Goal: Book appointment/travel/reservation

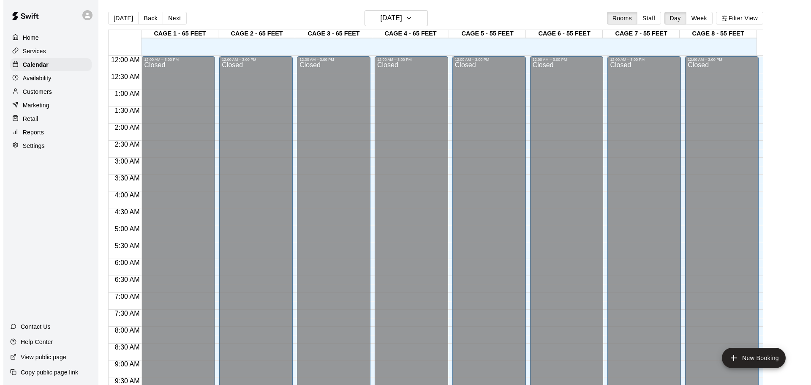
scroll to position [447, 0]
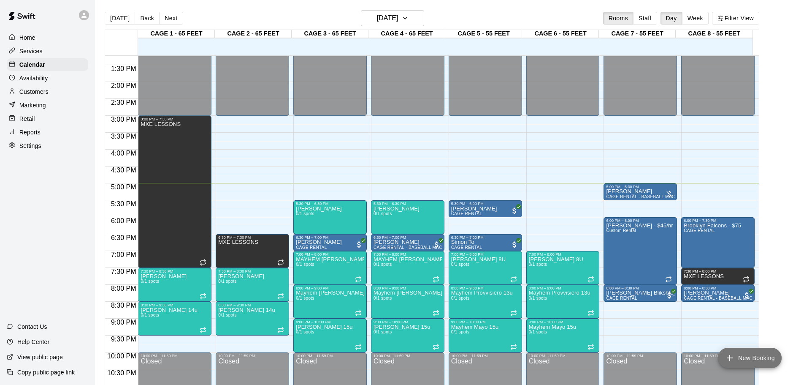
click at [762, 352] on button "New Booking" at bounding box center [750, 358] width 64 height 20
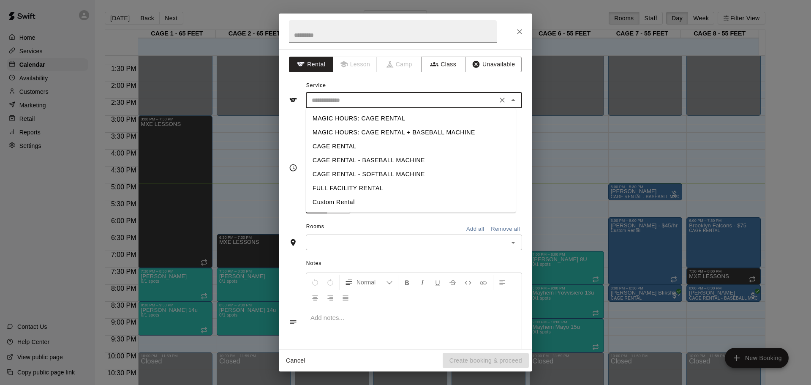
drag, startPoint x: 452, startPoint y: 104, endPoint x: 458, endPoint y: 103, distance: 5.6
click at [457, 107] on div "​" at bounding box center [414, 100] width 216 height 16
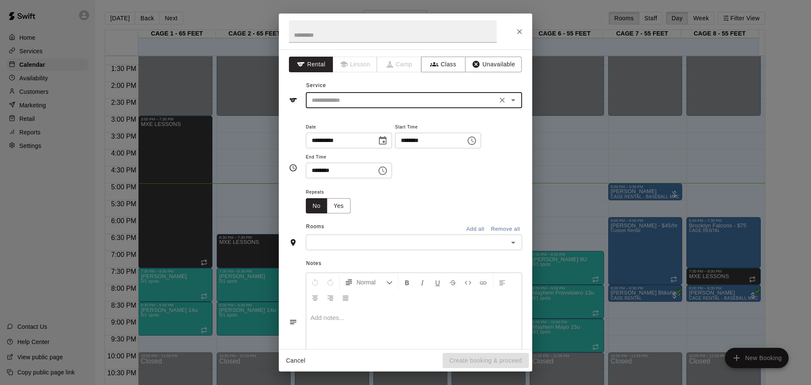
click at [508, 98] on icon "Open" at bounding box center [513, 100] width 10 height 10
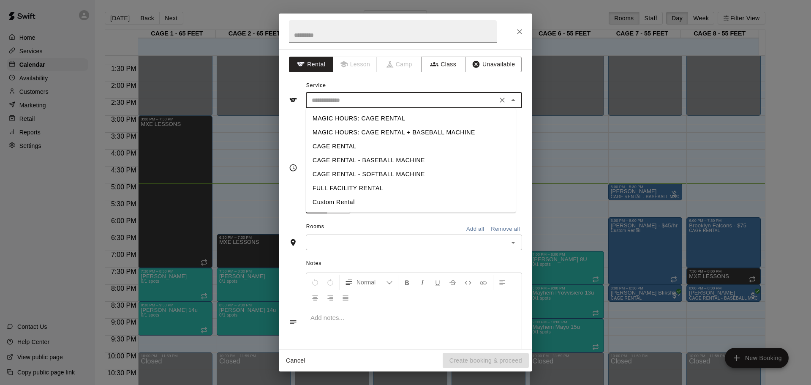
click at [425, 158] on li "CAGE RENTAL - BASEBALL MACHINE" at bounding box center [411, 160] width 210 height 14
type input "**********"
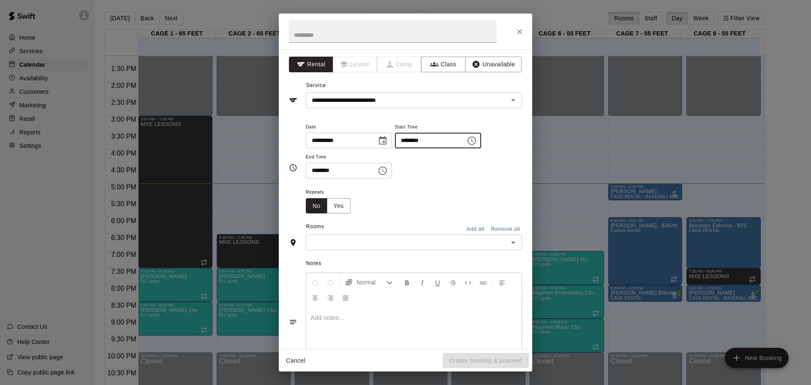
click at [412, 144] on input "********" at bounding box center [427, 141] width 65 height 16
type input "********"
click at [316, 168] on input "********" at bounding box center [338, 171] width 65 height 16
drag, startPoint x: 351, startPoint y: 234, endPoint x: 353, endPoint y: 239, distance: 5.2
click at [352, 234] on div "​" at bounding box center [414, 242] width 216 height 16
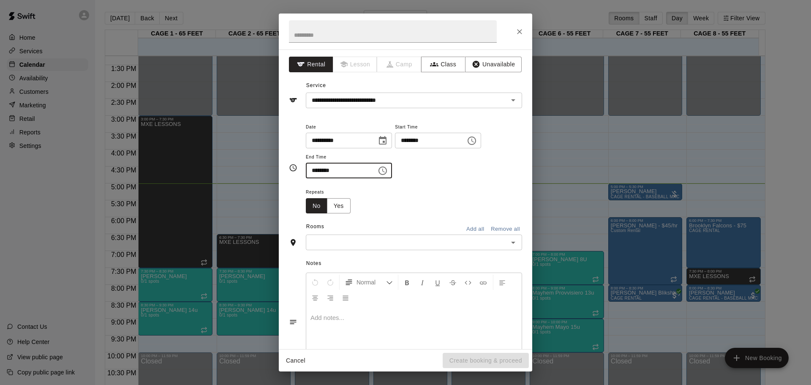
type input "********"
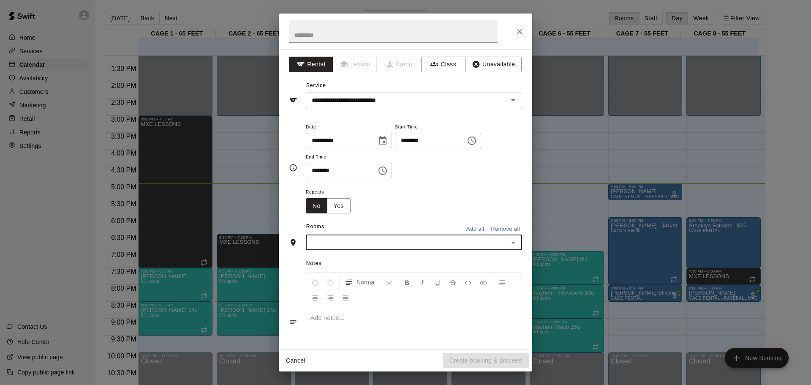
click at [353, 244] on input "text" at bounding box center [406, 242] width 197 height 11
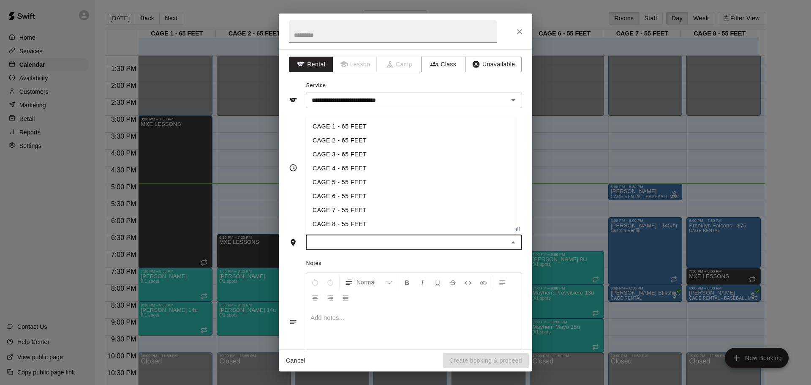
click at [353, 244] on input "text" at bounding box center [406, 242] width 197 height 11
click at [361, 219] on li "CAGE 8 - 55 FEET" at bounding box center [411, 224] width 210 height 14
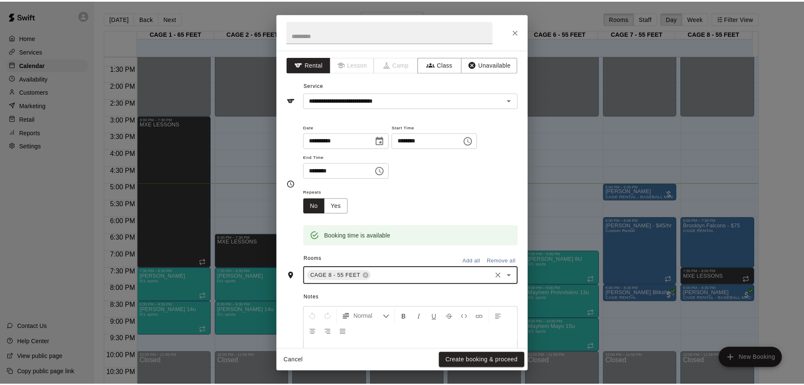
scroll to position [72, 0]
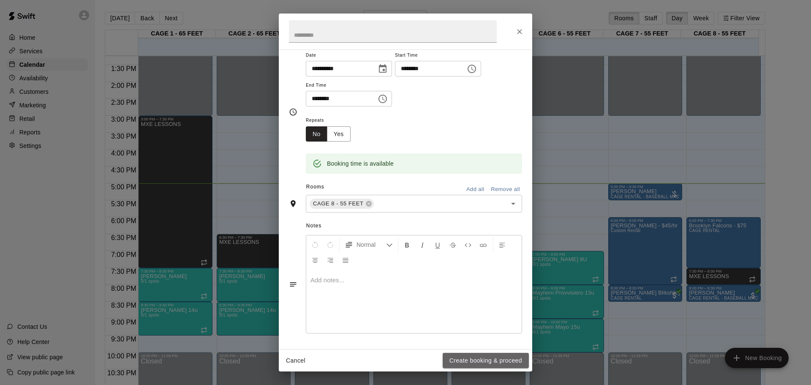
click at [484, 355] on button "Create booking & proceed" at bounding box center [486, 361] width 86 height 16
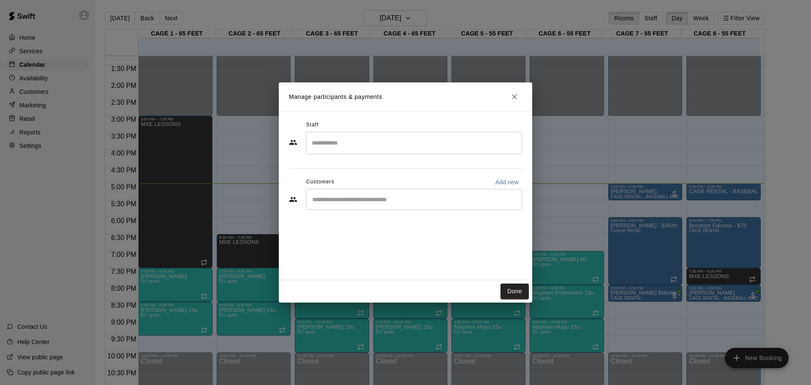
click at [352, 204] on div "​" at bounding box center [414, 199] width 216 height 21
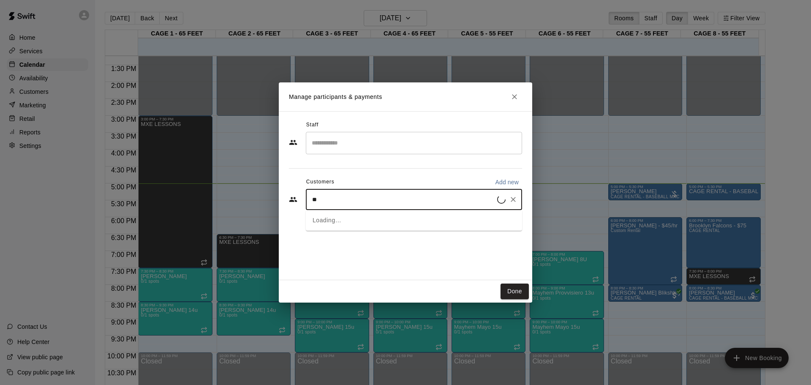
type input "***"
click at [365, 229] on span "[PERSON_NAME][EMAIL_ADDRESS][DOMAIN_NAME]" at bounding box center [396, 228] width 134 height 6
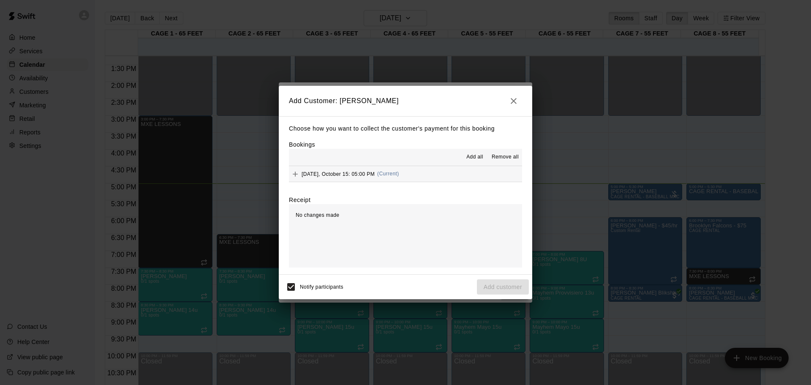
click at [478, 155] on span "Add all" at bounding box center [474, 157] width 17 height 8
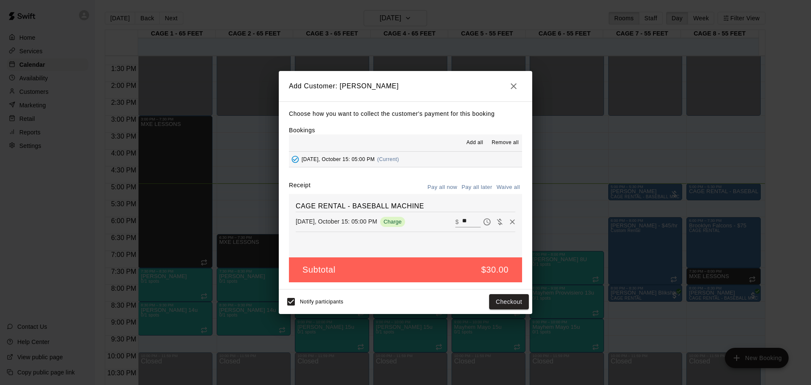
click at [483, 182] on button "Pay all later" at bounding box center [476, 187] width 35 height 13
click at [445, 189] on button "Pay all now" at bounding box center [442, 187] width 34 height 13
click at [494, 297] on button "Checkout" at bounding box center [509, 302] width 40 height 16
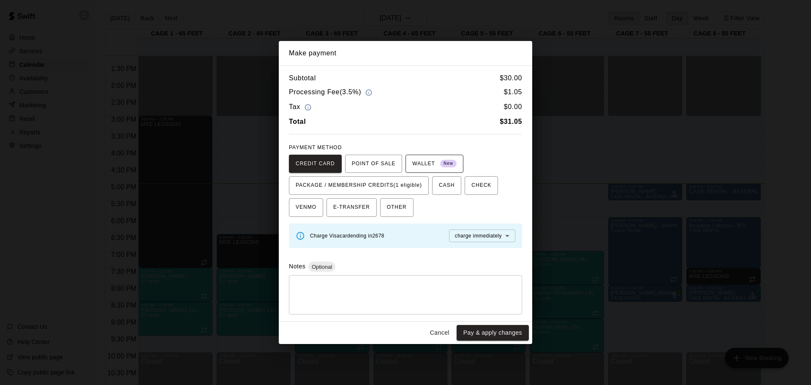
click at [445, 157] on span "WALLET New" at bounding box center [434, 164] width 44 height 14
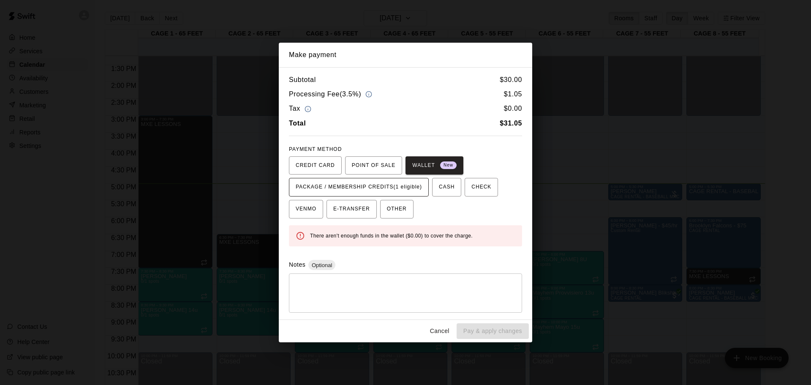
click at [395, 189] on span "PACKAGE / MEMBERSHIP CREDITS (1 eligible)" at bounding box center [359, 187] width 126 height 14
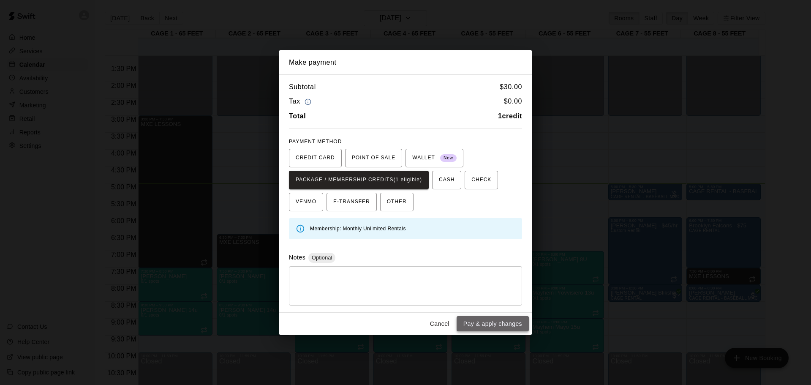
click at [474, 320] on button "Pay & apply changes" at bounding box center [492, 324] width 72 height 16
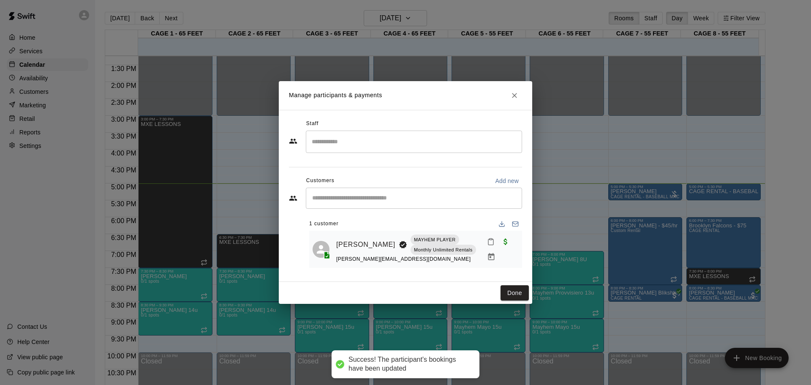
click at [505, 279] on div "Staff ​ Customers Add new ​ 1 customer [PERSON_NAME] MAYHEM PLAYER Monthly Unli…" at bounding box center [405, 196] width 253 height 172
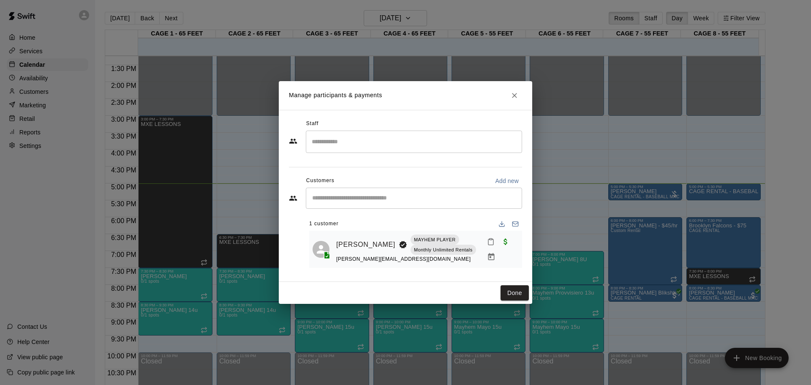
click at [521, 285] on div "Done" at bounding box center [405, 293] width 253 height 22
click at [514, 293] on button "Done" at bounding box center [514, 293] width 28 height 16
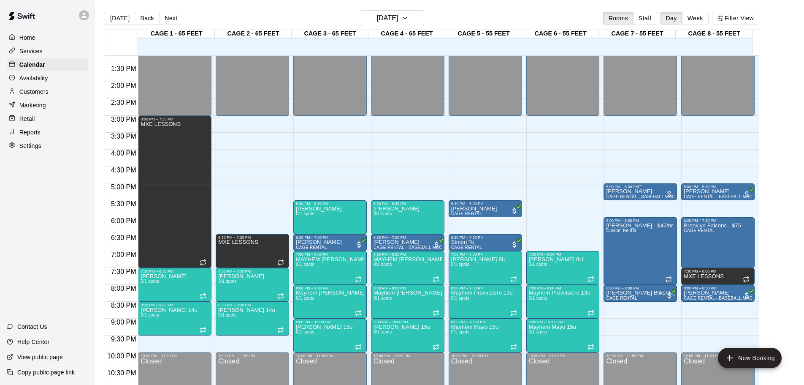
click at [665, 192] on div at bounding box center [669, 194] width 8 height 8
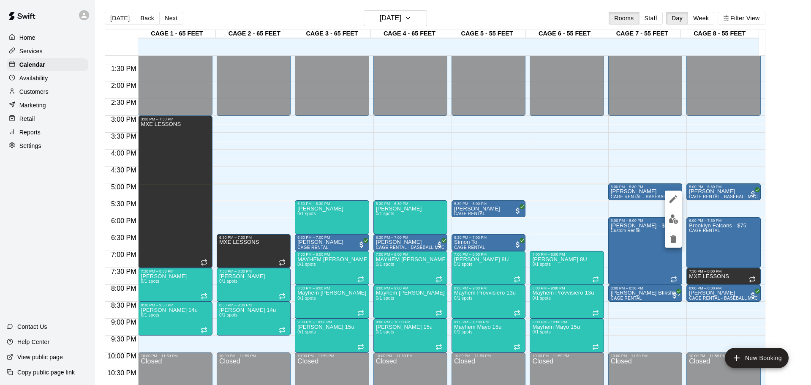
click at [675, 220] on img "edit" at bounding box center [673, 219] width 10 height 10
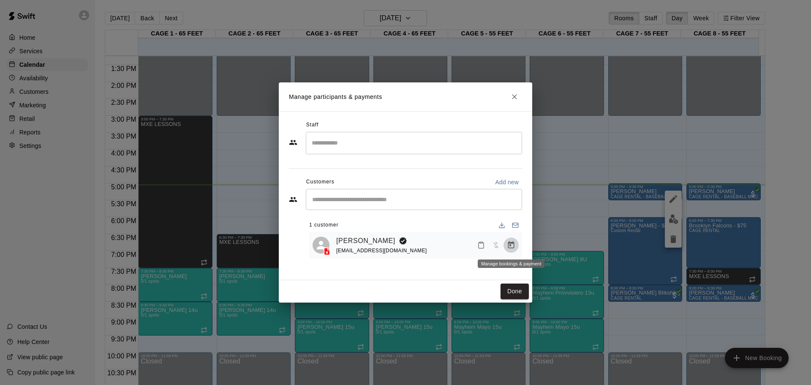
click at [510, 244] on icon "Manage bookings & payment" at bounding box center [511, 244] width 6 height 7
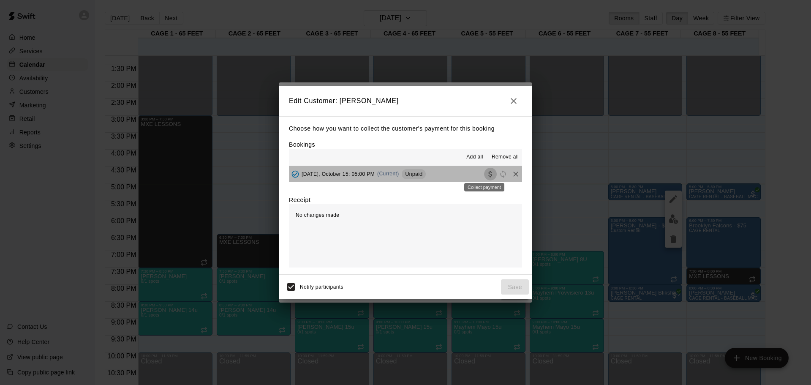
click at [486, 174] on icon "Collect payment" at bounding box center [490, 174] width 8 height 8
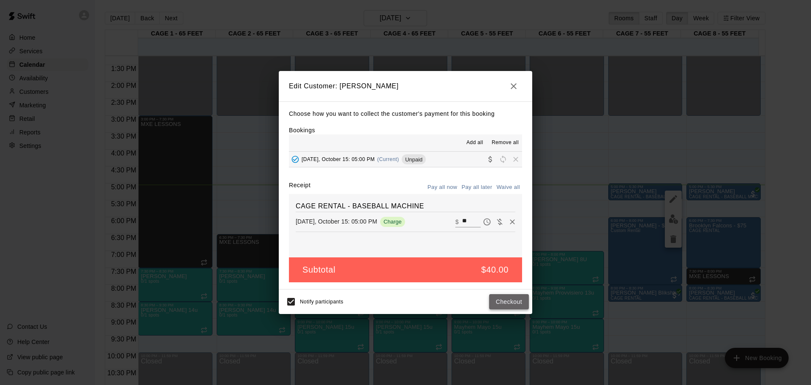
click at [509, 302] on button "Checkout" at bounding box center [509, 302] width 40 height 16
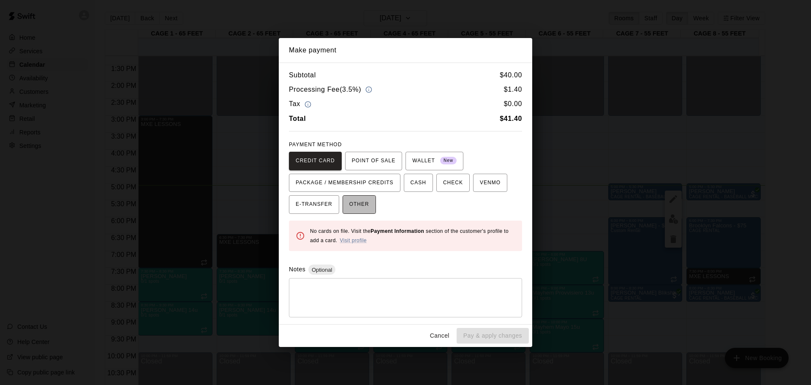
click at [361, 201] on span "OTHER" at bounding box center [359, 205] width 20 height 14
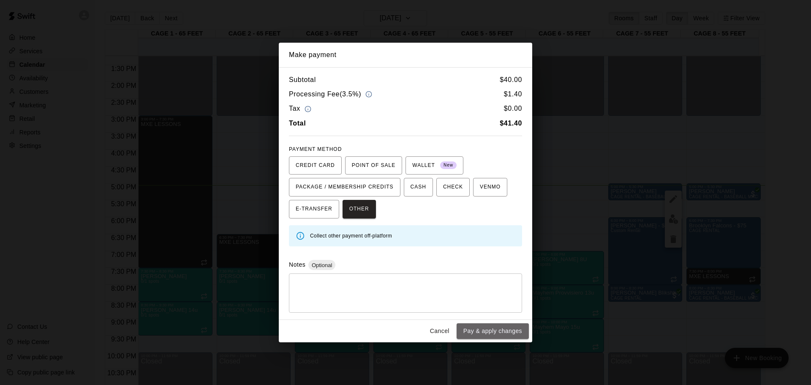
click at [515, 326] on button "Pay & apply changes" at bounding box center [492, 331] width 72 height 16
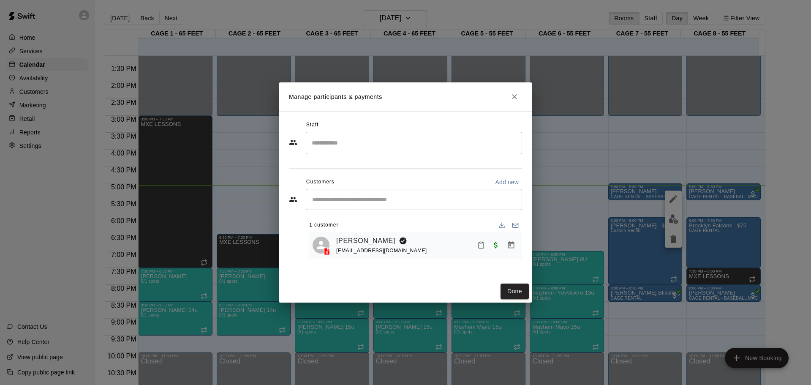
click at [506, 278] on div "Staff ​ Customers Add new ​ 1 customer [PERSON_NAME] [EMAIL_ADDRESS][DOMAIN_NAM…" at bounding box center [405, 195] width 253 height 169
click at [514, 293] on button "Done" at bounding box center [514, 291] width 28 height 16
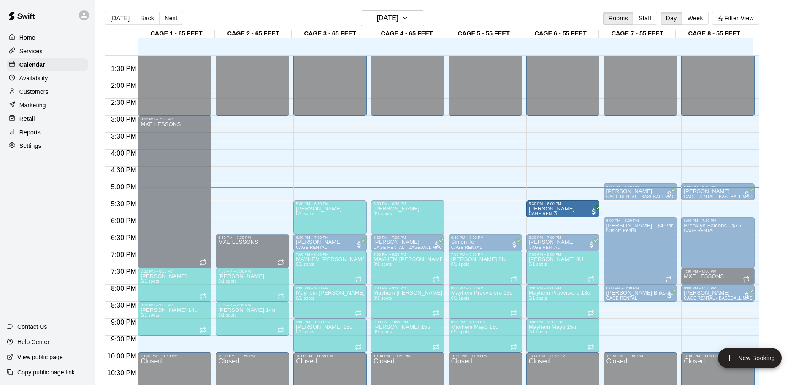
drag, startPoint x: 473, startPoint y: 210, endPoint x: 539, endPoint y: 210, distance: 65.5
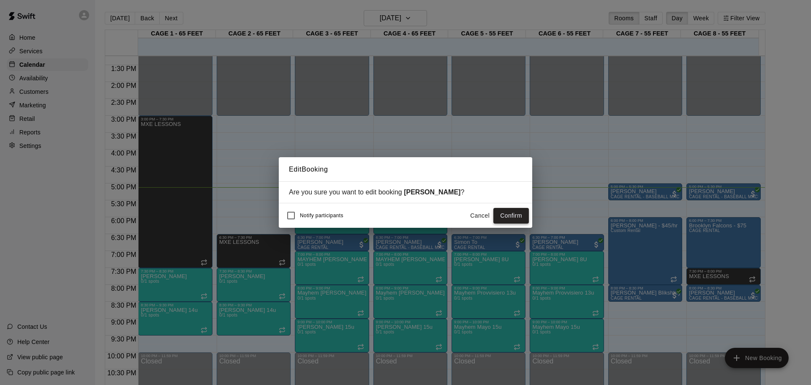
click at [517, 213] on button "Confirm" at bounding box center [510, 216] width 35 height 16
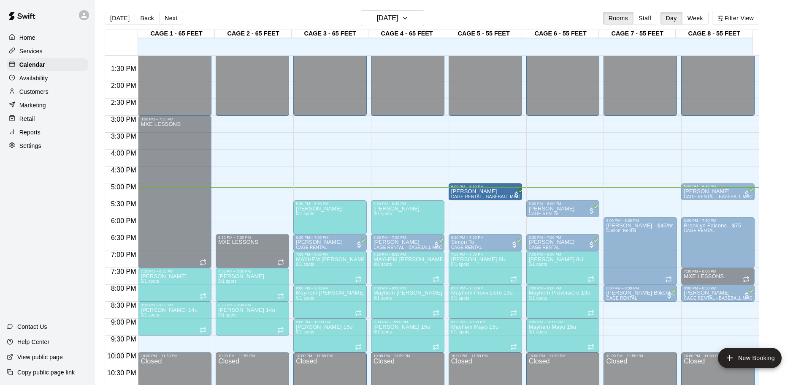
drag, startPoint x: 634, startPoint y: 190, endPoint x: 500, endPoint y: 194, distance: 133.9
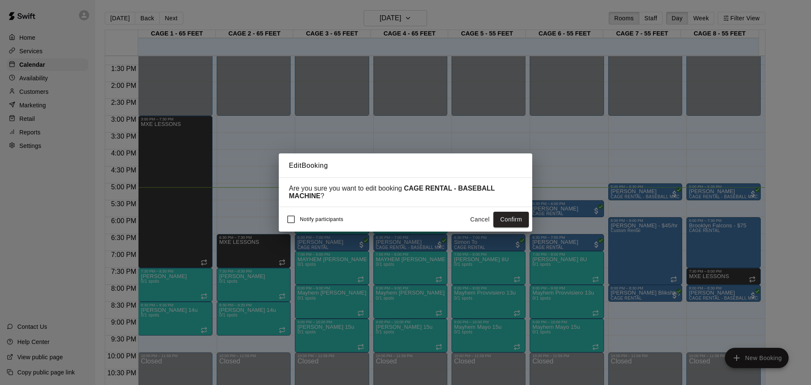
click at [503, 219] on button "Confirm" at bounding box center [510, 220] width 35 height 16
